Goal: Check status: Check status

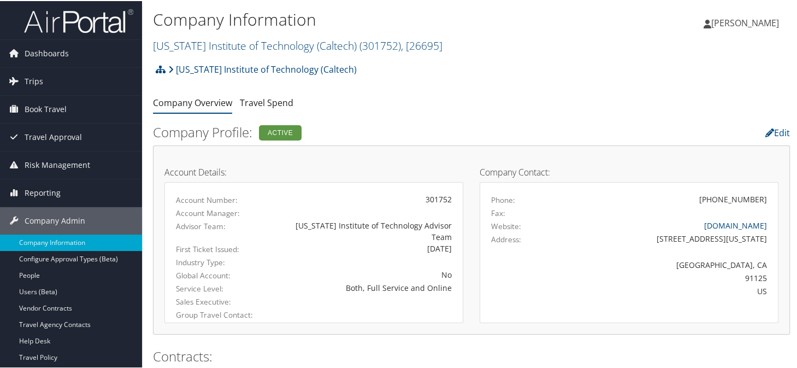
click at [426, 99] on ul "Company Overview Travel Spend" at bounding box center [471, 102] width 637 height 20
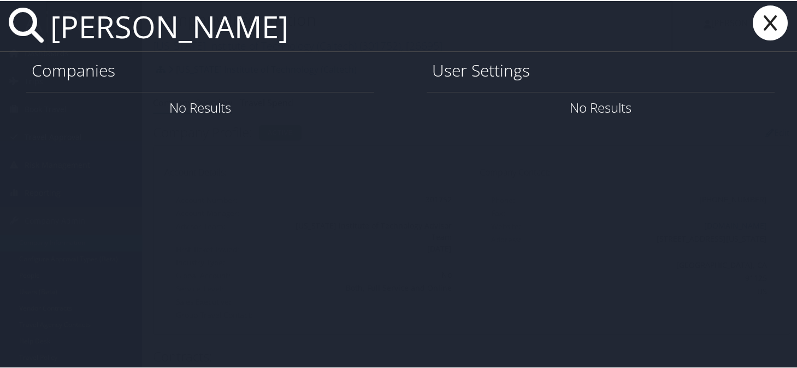
type input "laura thompson"
drag, startPoint x: 277, startPoint y: 36, endPoint x: 46, endPoint y: 11, distance: 231.8
click at [46, 11] on input "laura thompson" at bounding box center [359, 25] width 626 height 50
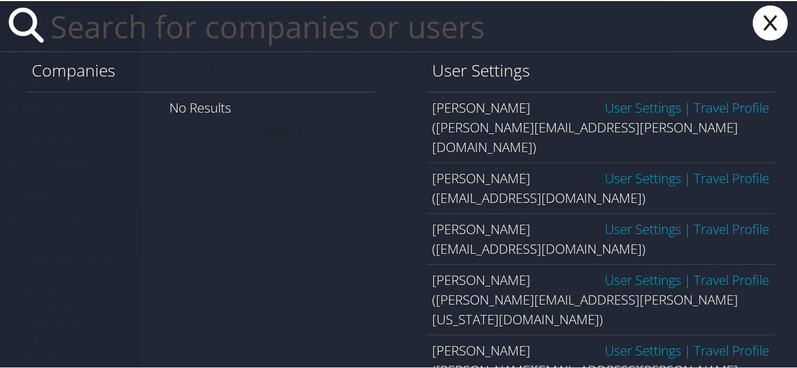
click at [762, 26] on icon at bounding box center [770, 21] width 44 height 35
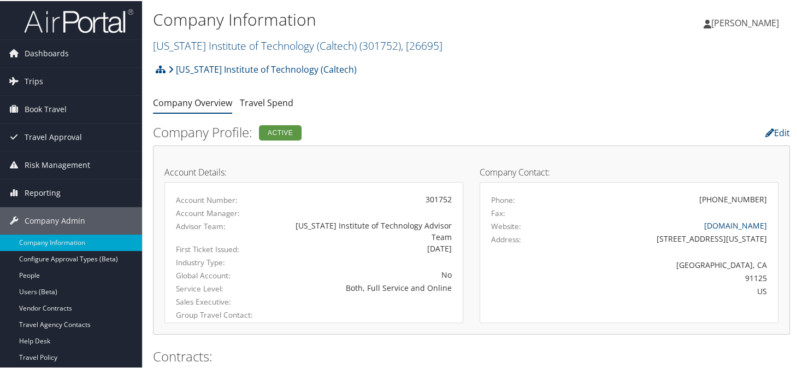
click at [373, 110] on ul "Company Overview Travel Spend" at bounding box center [471, 102] width 637 height 20
click at [187, 48] on link "California Institute of Technology (Caltech) ( 301752 ) , [ 26695 ]" at bounding box center [297, 44] width 289 height 15
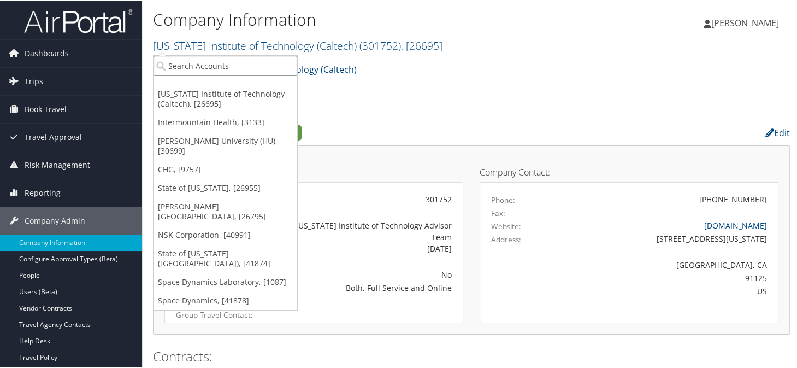
click at [234, 68] on input "search" at bounding box center [225, 65] width 144 height 20
type input "intermountain"
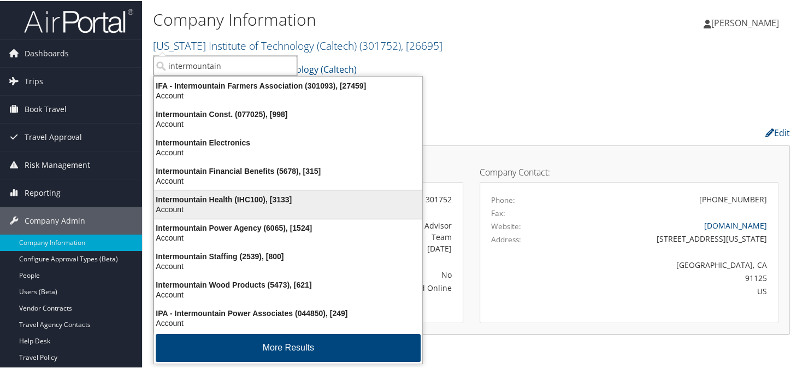
click at [197, 199] on div "Intermountain Health (IHC100), [3133]" at bounding box center [287, 198] width 281 height 10
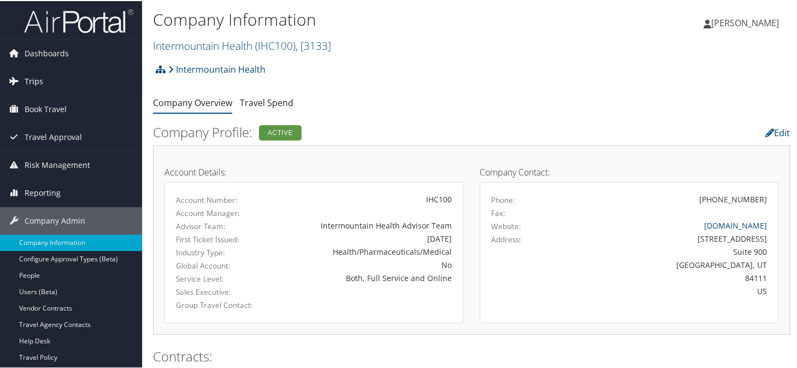
click at [34, 76] on span "Trips" at bounding box center [34, 80] width 19 height 27
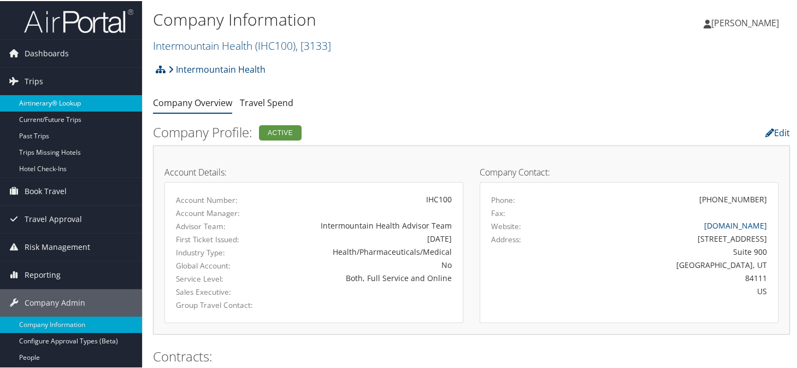
click at [52, 94] on link "Airtinerary® Lookup" at bounding box center [71, 102] width 142 height 16
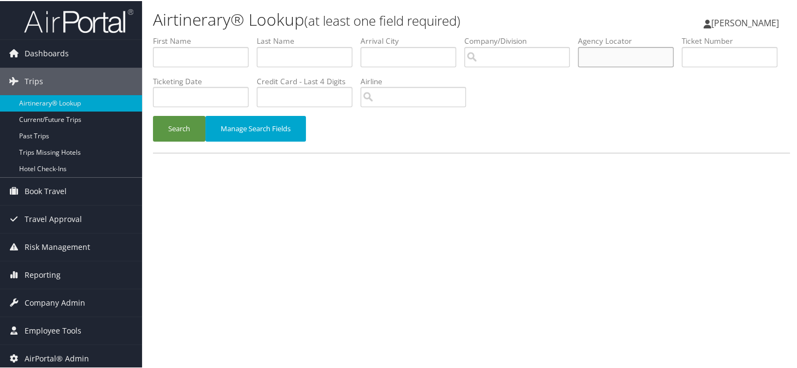
paste input "CMY9HF"
type input "CMY9HF"
click at [193, 123] on button "Search" at bounding box center [179, 128] width 52 height 26
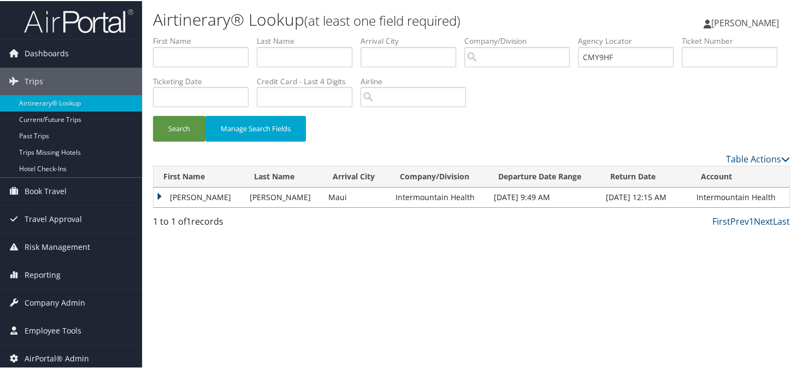
drag, startPoint x: 162, startPoint y: 193, endPoint x: 180, endPoint y: 197, distance: 18.5
click at [162, 193] on td "LAURA JEAN" at bounding box center [198, 196] width 91 height 20
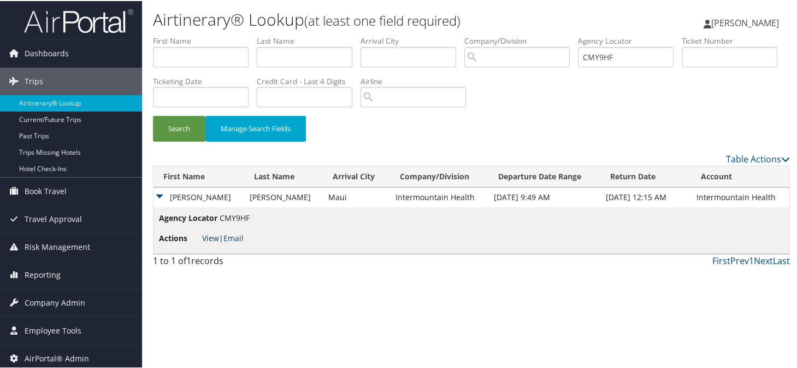
click at [211, 238] on link "View" at bounding box center [210, 237] width 17 height 10
drag, startPoint x: 635, startPoint y: 54, endPoint x: 578, endPoint y: 57, distance: 57.4
click at [578, 34] on ul "First Name Last Name Departure City Arrival City Company/Division Airport/City …" at bounding box center [471, 34] width 637 height 0
paste input "CMZM1T"
type input "CMZM1T"
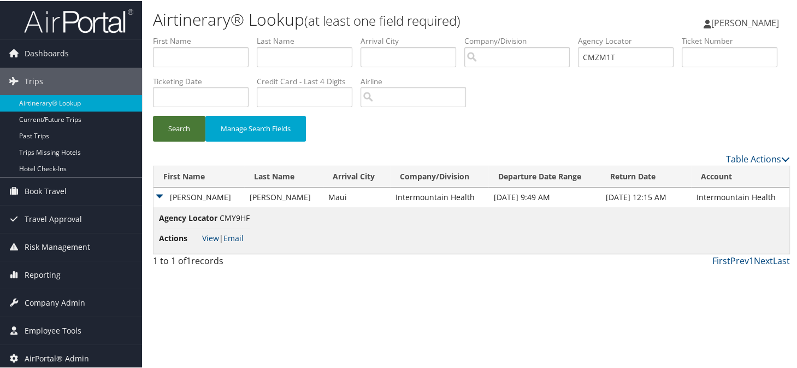
drag, startPoint x: 173, startPoint y: 127, endPoint x: 317, endPoint y: 116, distance: 144.6
click at [175, 127] on button "Search" at bounding box center [179, 128] width 52 height 26
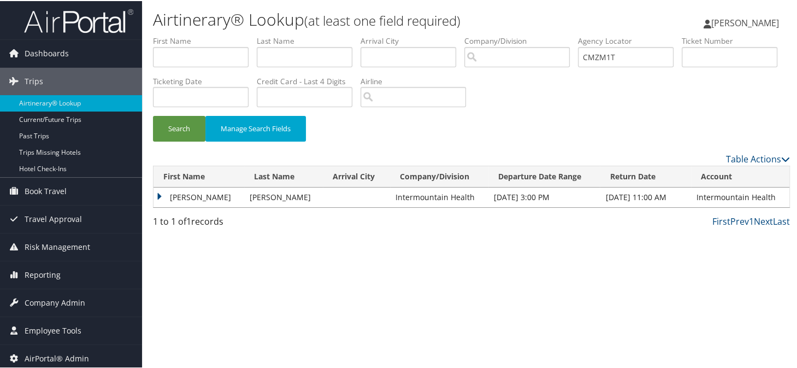
click at [164, 194] on td "LAURA JEAN" at bounding box center [198, 196] width 91 height 20
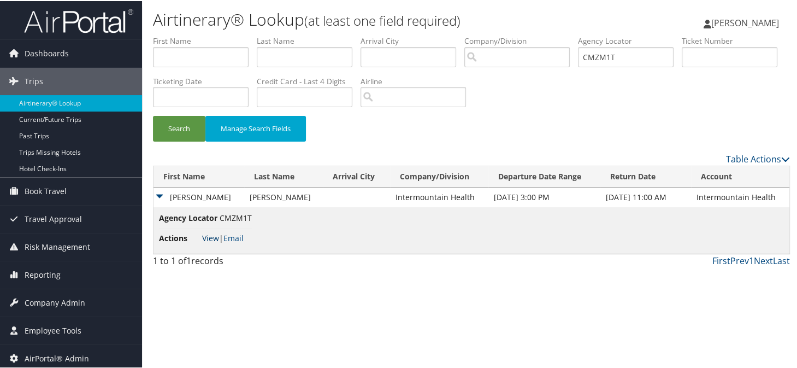
click at [211, 238] on link "View" at bounding box center [210, 237] width 17 height 10
drag, startPoint x: 649, startPoint y: 61, endPoint x: 592, endPoint y: 61, distance: 56.8
click at [592, 34] on ul "First Name Last Name Departure City Arrival City Company/Division Airport/City …" at bounding box center [471, 34] width 637 height 0
paste input "C7KQL3"
type input "C7KQL3"
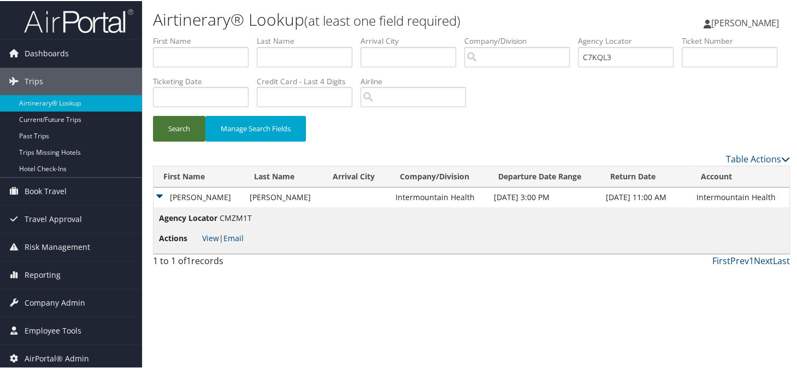
click at [181, 138] on button "Search" at bounding box center [179, 128] width 52 height 26
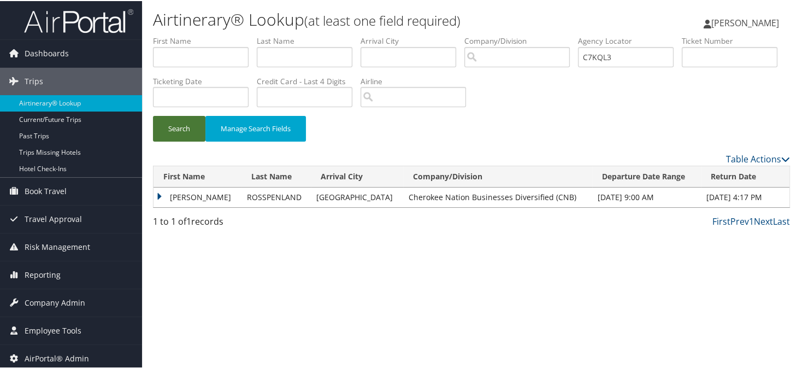
click at [184, 129] on button "Search" at bounding box center [179, 128] width 52 height 26
click at [164, 193] on td "SHARON K" at bounding box center [197, 196] width 88 height 20
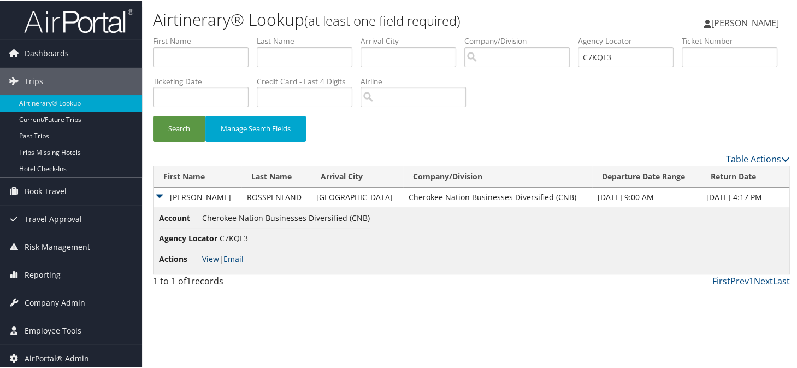
click at [209, 255] on link "View" at bounding box center [210, 257] width 17 height 10
drag, startPoint x: 639, startPoint y: 58, endPoint x: 587, endPoint y: 58, distance: 51.9
click at [587, 34] on ul "First Name Last Name Departure City Arrival City Company/Division Airport/City …" at bounding box center [471, 34] width 637 height 0
paste input "D2WV5M"
type input "D2WV5M"
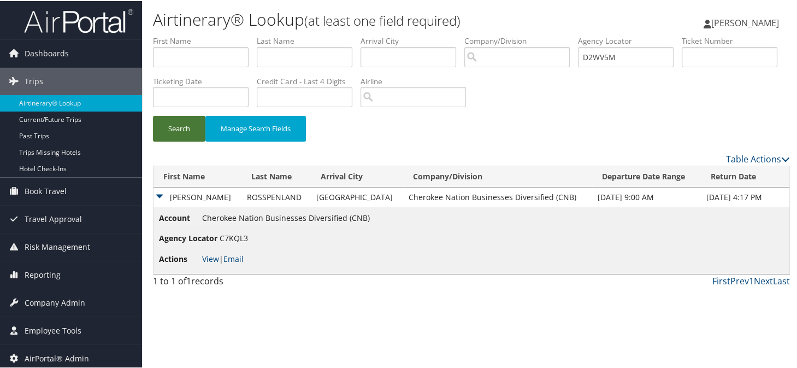
click at [174, 118] on button "Search" at bounding box center [179, 128] width 52 height 26
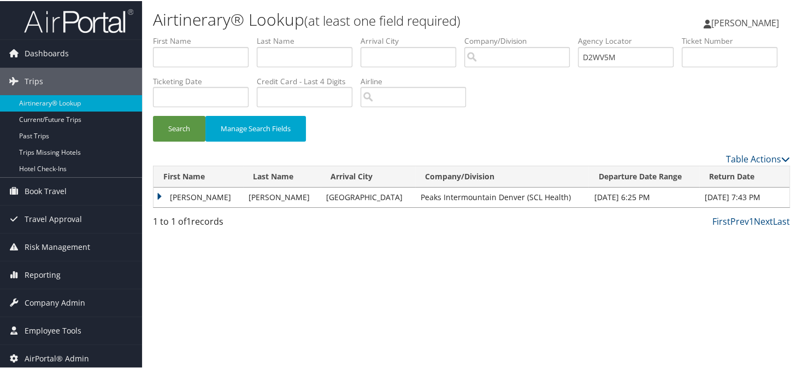
click at [156, 196] on td "BETHANY" at bounding box center [198, 196] width 90 height 20
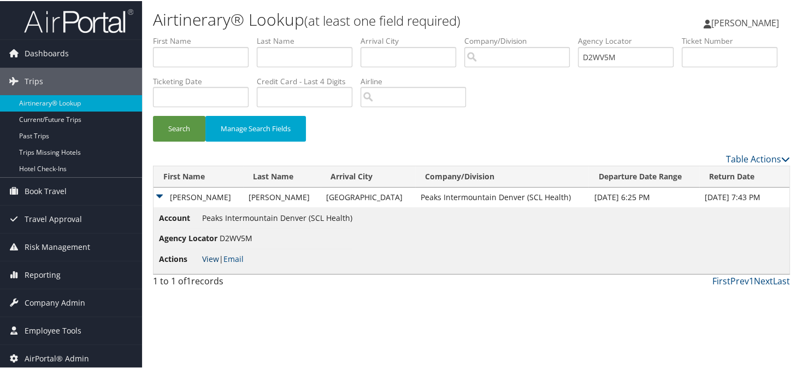
click at [206, 258] on link "View" at bounding box center [210, 257] width 17 height 10
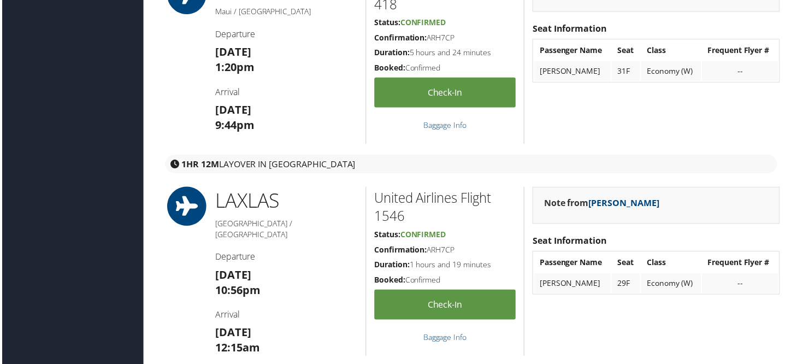
scroll to position [1202, 0]
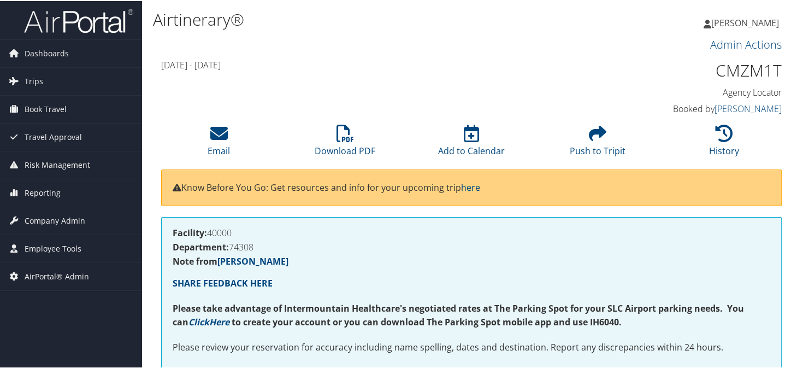
click at [565, 48] on h3 "Admin Actions" at bounding box center [471, 43] width 620 height 15
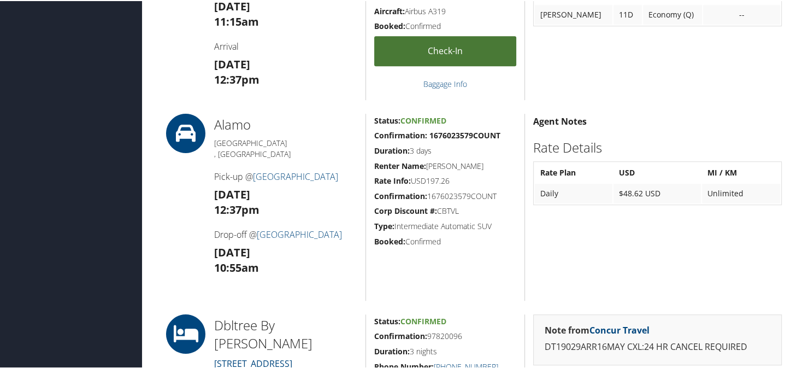
scroll to position [874, 0]
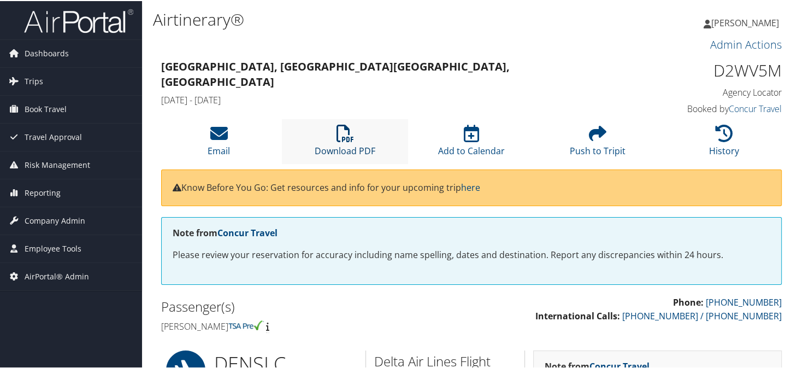
click at [345, 131] on icon at bounding box center [344, 131] width 17 height 17
